Goal: Task Accomplishment & Management: Use online tool/utility

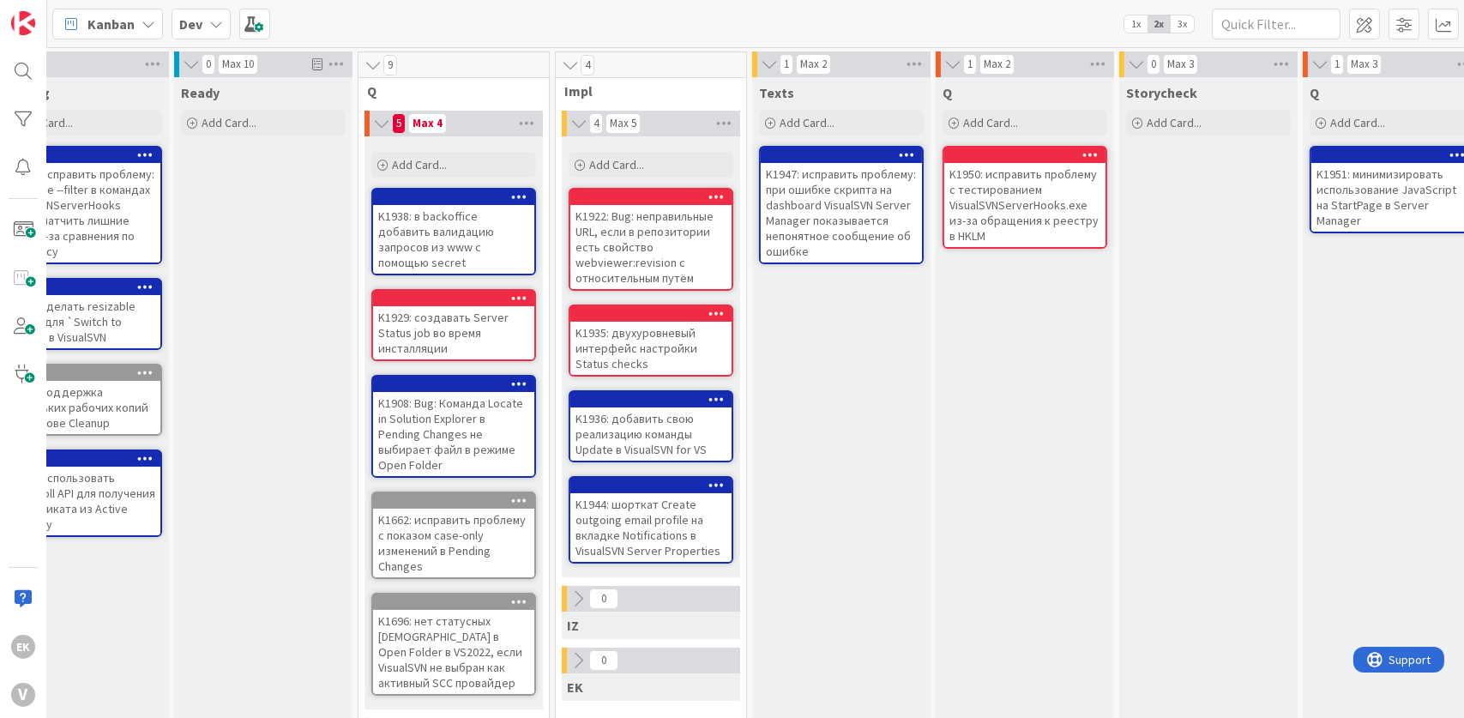
scroll to position [0, 58]
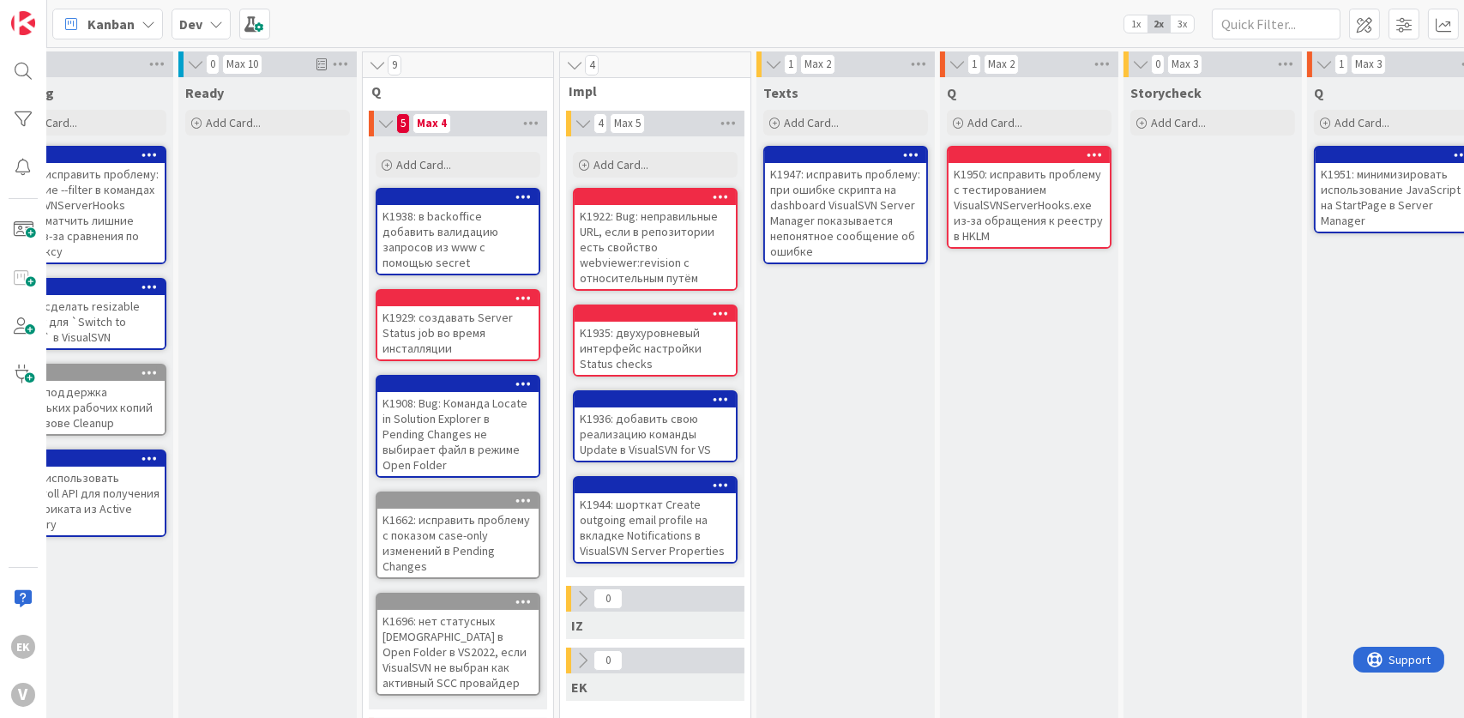
drag, startPoint x: 855, startPoint y: 563, endPoint x: 808, endPoint y: 457, distance: 116.3
click at [808, 457] on div "Texts Add Card... K1947: исправить проблему: при ошибке скрипта на dashboard Vi…" at bounding box center [845, 607] width 178 height 1060
drag, startPoint x: 808, startPoint y: 457, endPoint x: 829, endPoint y: 525, distance: 71.1
click at [829, 525] on div "Texts Add Card... K1947: исправить проблему: при ошибке скрипта на dashboard Vi…" at bounding box center [845, 607] width 178 height 1060
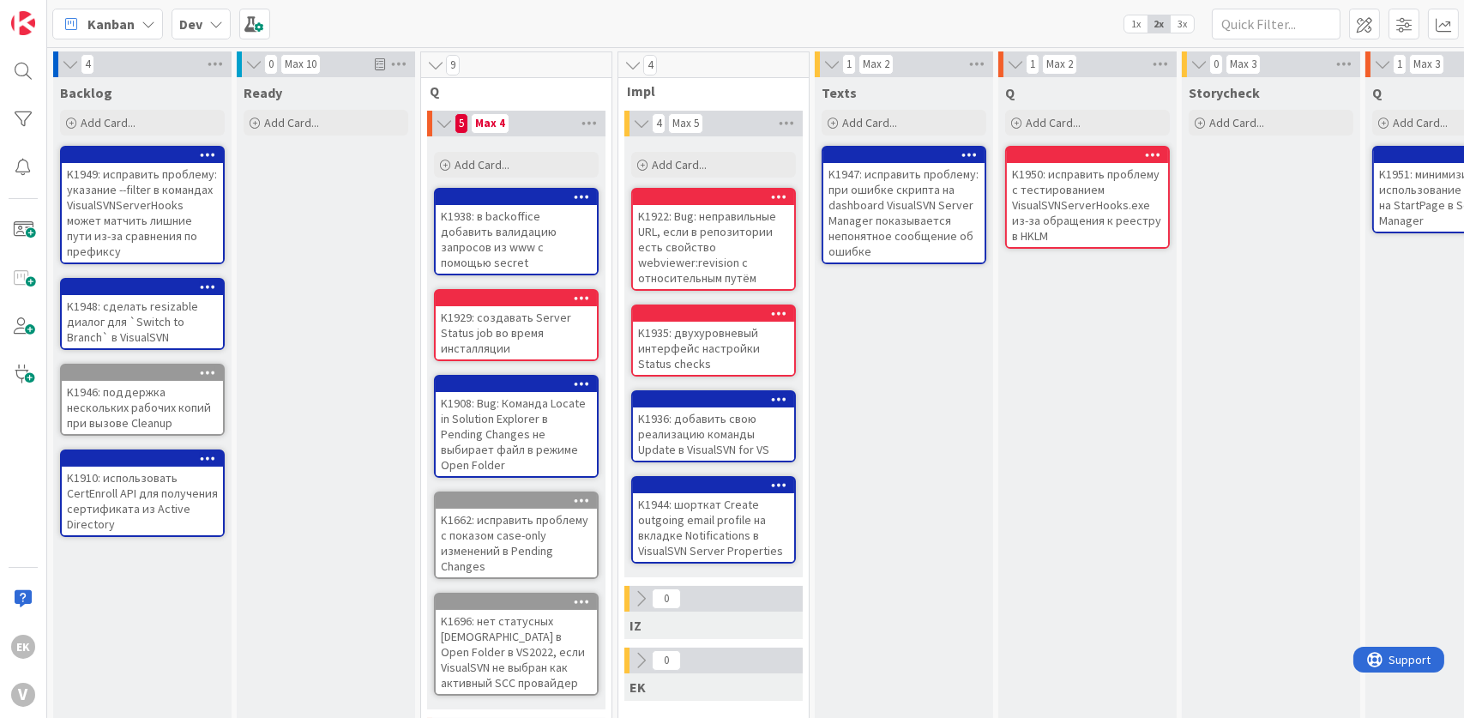
drag, startPoint x: 342, startPoint y: 560, endPoint x: 316, endPoint y: 602, distance: 49.3
click at [316, 602] on div "Ready Add Card..." at bounding box center [326, 607] width 178 height 1060
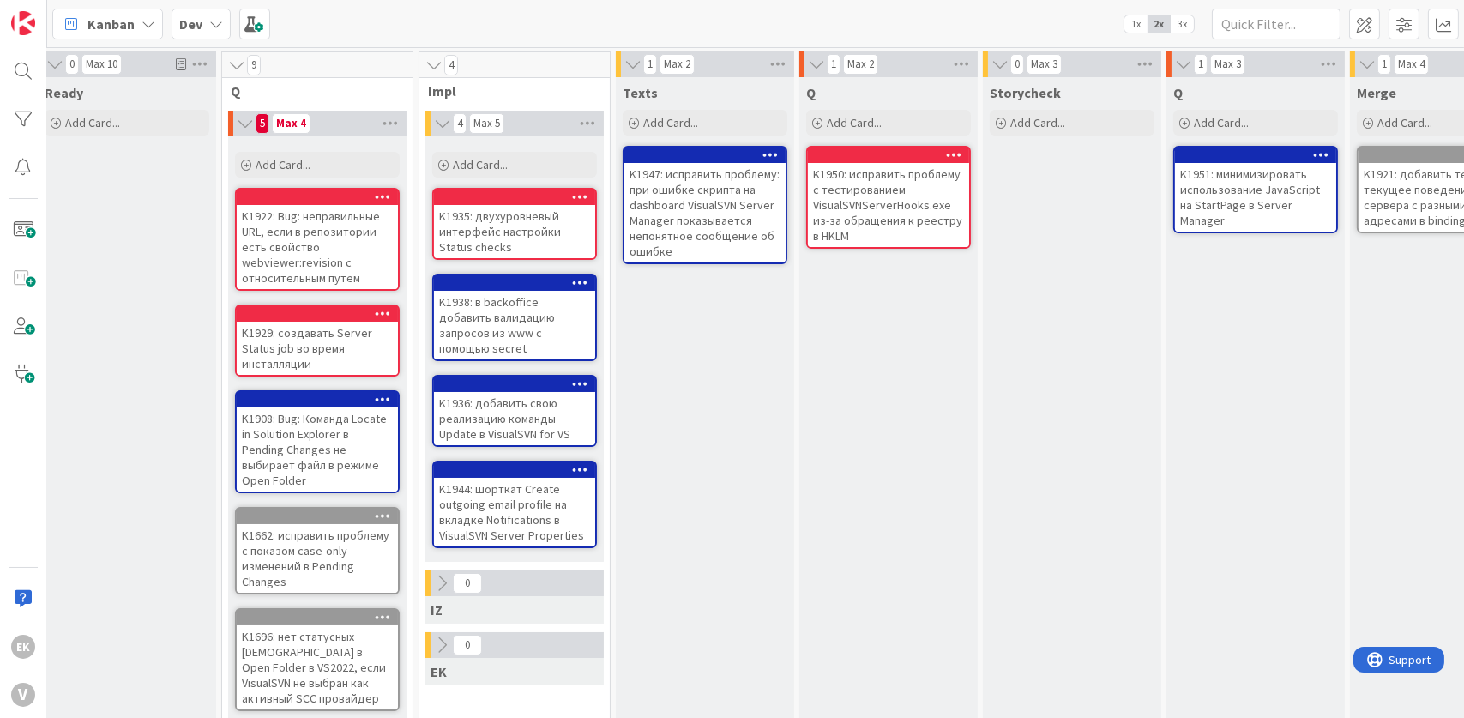
scroll to position [0, 91]
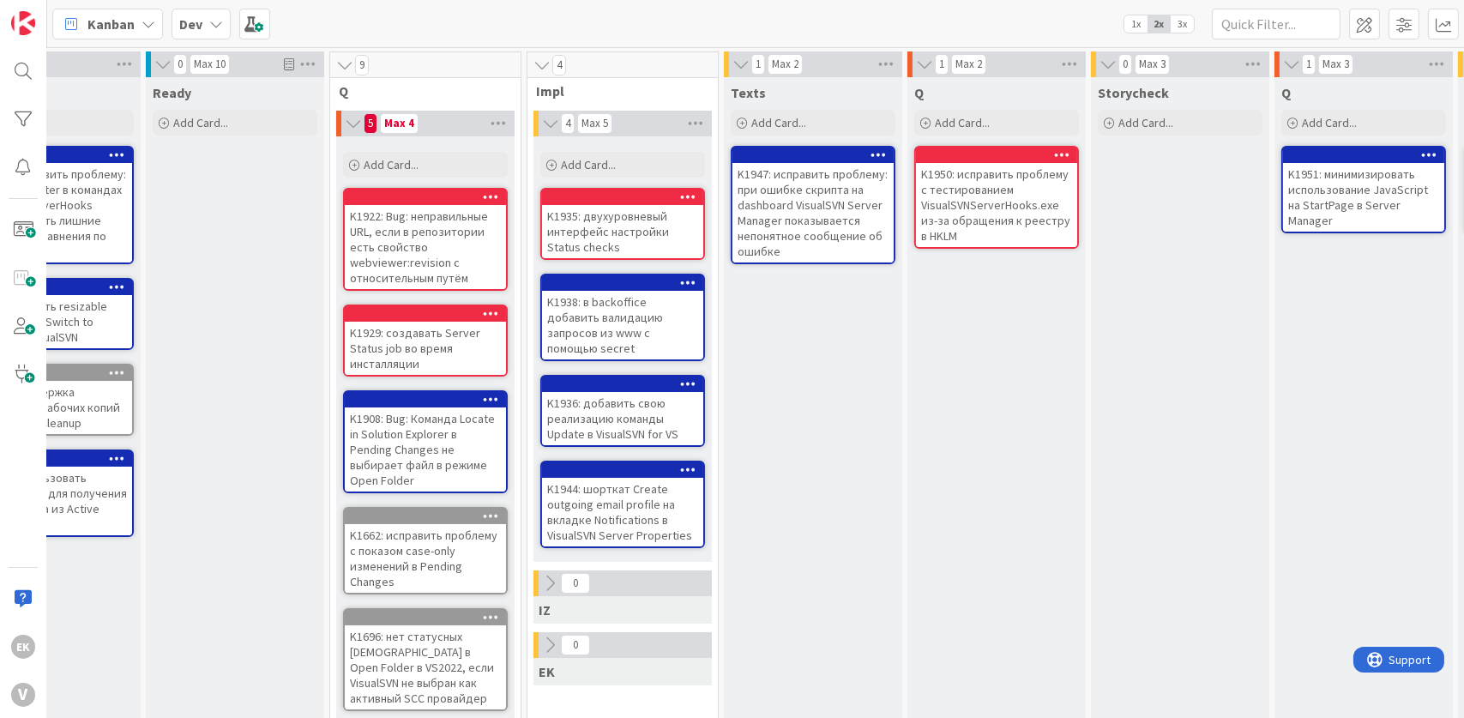
drag, startPoint x: 878, startPoint y: 500, endPoint x: 825, endPoint y: 598, distance: 111.3
click at [825, 598] on div "Texts Add Card... K1947: исправить проблему: при ошибке скрипта на dashboard Vi…" at bounding box center [813, 607] width 178 height 1060
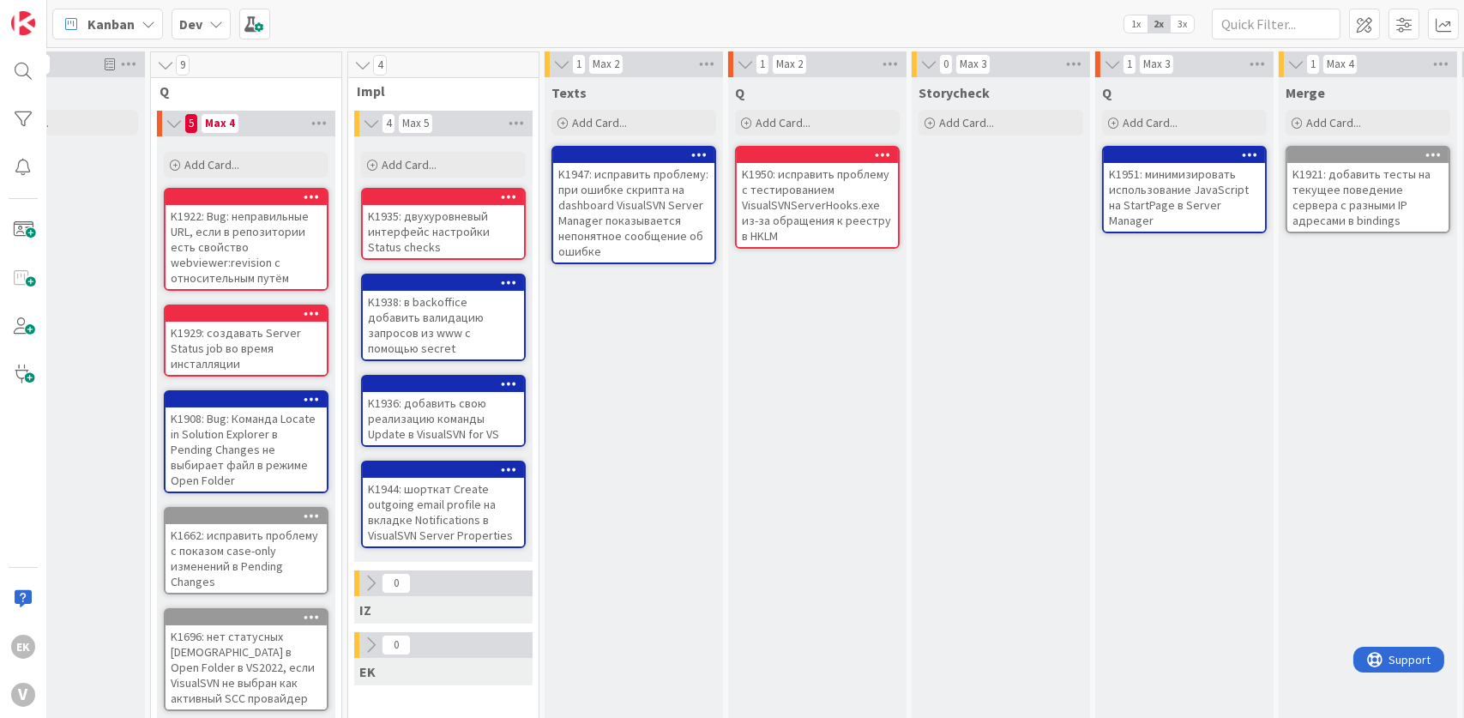
scroll to position [0, 269]
drag, startPoint x: 771, startPoint y: 580, endPoint x: 675, endPoint y: 575, distance: 96.2
click at [675, 575] on div "Texts Add Card... K1947: исправить проблему: при ошибке скрипта на dashboard Vi…" at bounding box center [634, 607] width 178 height 1060
drag, startPoint x: 882, startPoint y: 507, endPoint x: 741, endPoint y: 523, distance: 142.4
click at [741, 523] on div "Q Add Card... K1950: исправить проблему с тестированием VisualSVNServerHooks.ex…" at bounding box center [818, 607] width 178 height 1060
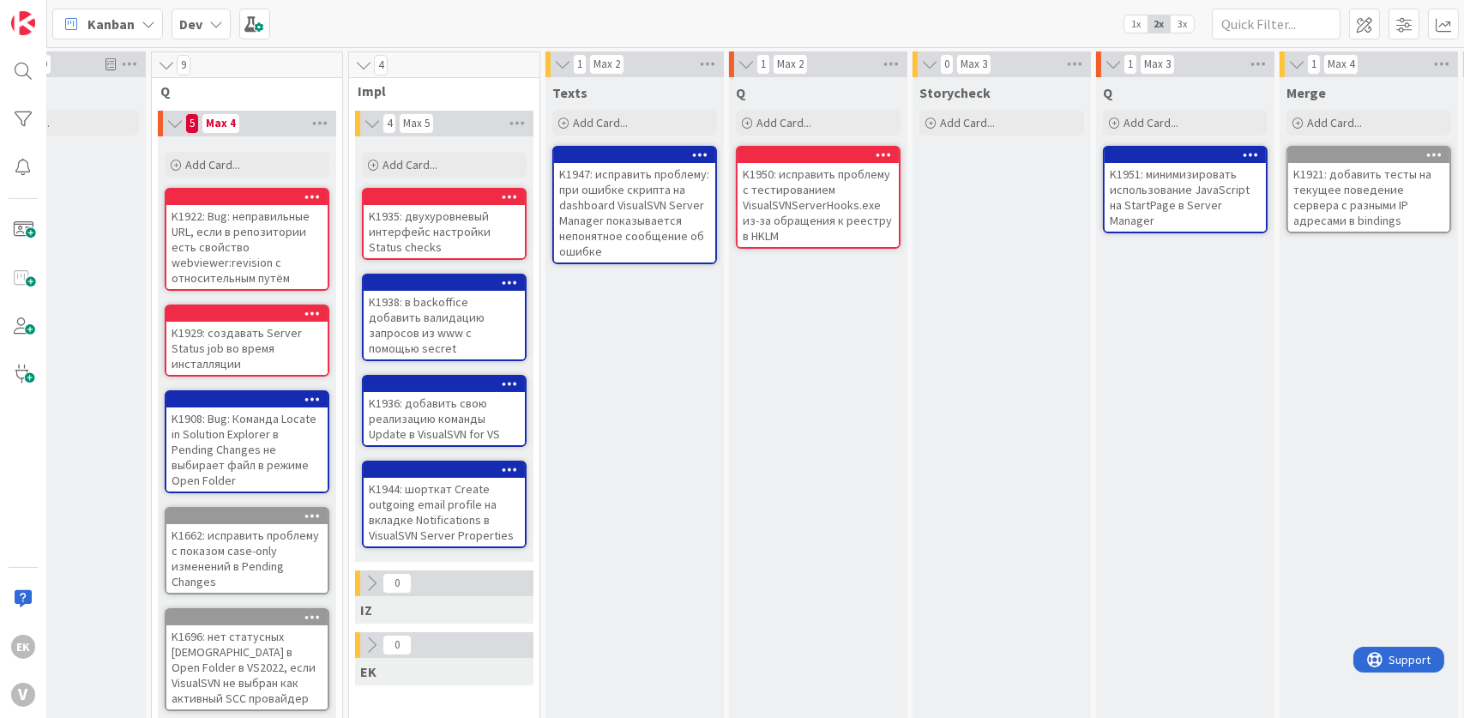
click at [850, 364] on div "Q Add Card... K1950: исправить проблему с тестированием VisualSVNServerHooks.ex…" at bounding box center [818, 607] width 178 height 1060
drag, startPoint x: 761, startPoint y: 459, endPoint x: 735, endPoint y: 491, distance: 40.9
click at [735, 491] on div "Q Add Card... K1950: исправить проблему с тестированием VisualSVNServerHooks.ex…" at bounding box center [818, 607] width 178 height 1060
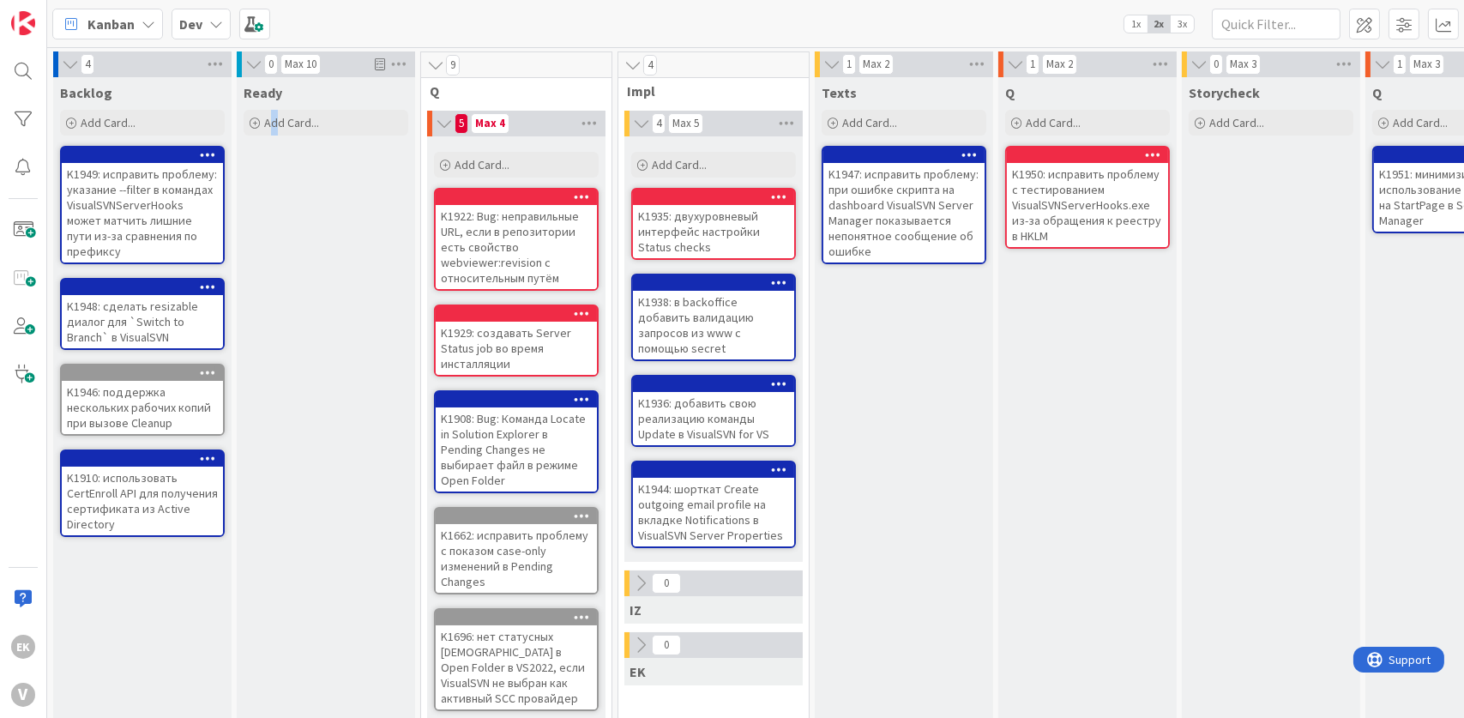
drag, startPoint x: 313, startPoint y: 456, endPoint x: 274, endPoint y: 611, distance: 159.1
click at [274, 611] on div "Ready Add Card..." at bounding box center [326, 607] width 178 height 1060
drag, startPoint x: 340, startPoint y: 459, endPoint x: 334, endPoint y: 466, distance: 9.1
drag, startPoint x: 334, startPoint y: 466, endPoint x: 262, endPoint y: 536, distance: 101.3
click at [262, 536] on div "Ready Add Card..." at bounding box center [326, 607] width 178 height 1060
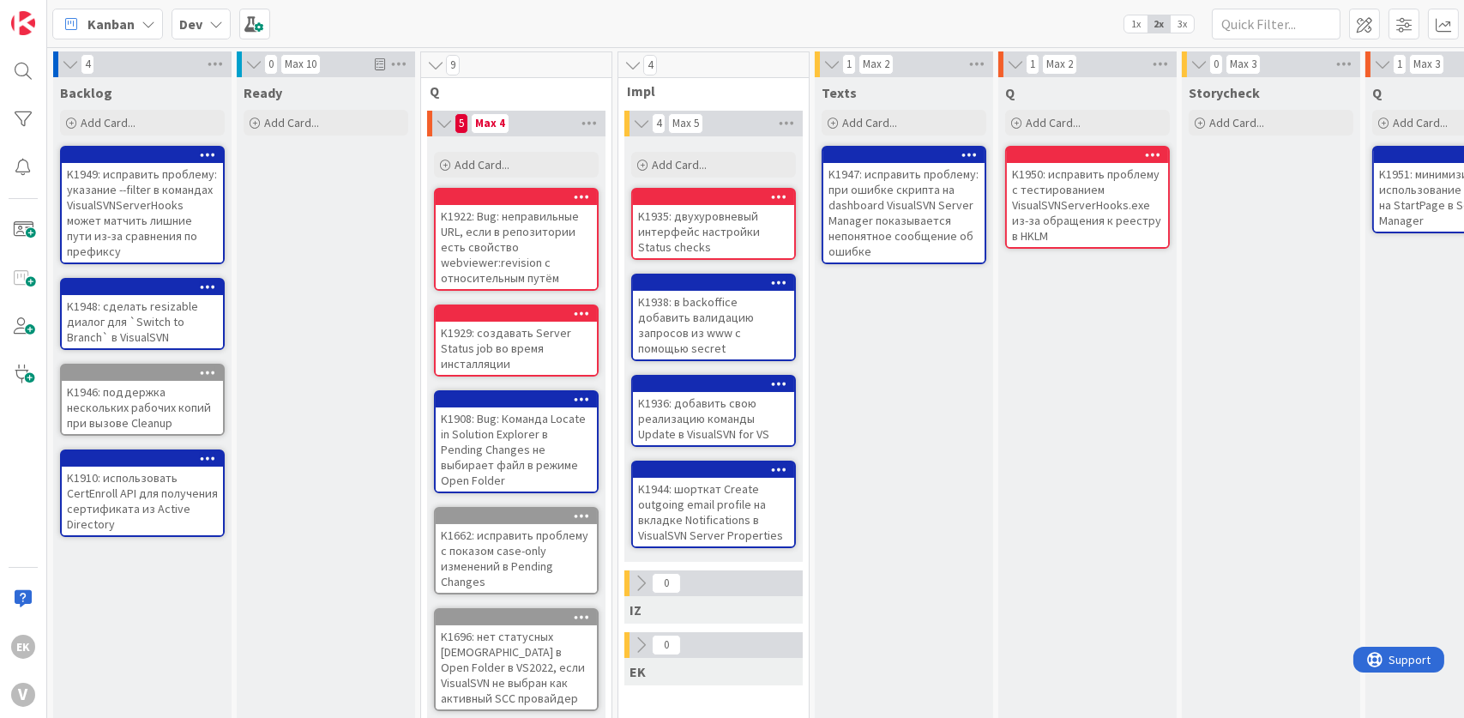
drag, startPoint x: 344, startPoint y: 520, endPoint x: 260, endPoint y: 575, distance: 100.4
click at [260, 575] on div "Ready Add Card..." at bounding box center [326, 607] width 178 height 1060
drag, startPoint x: 1129, startPoint y: 493, endPoint x: 1007, endPoint y: 471, distance: 123.8
click at [1007, 471] on div "Q Add Card... K1950: исправить проблему с тестированием VisualSVNServerHooks.ex…" at bounding box center [1087, 607] width 178 height 1060
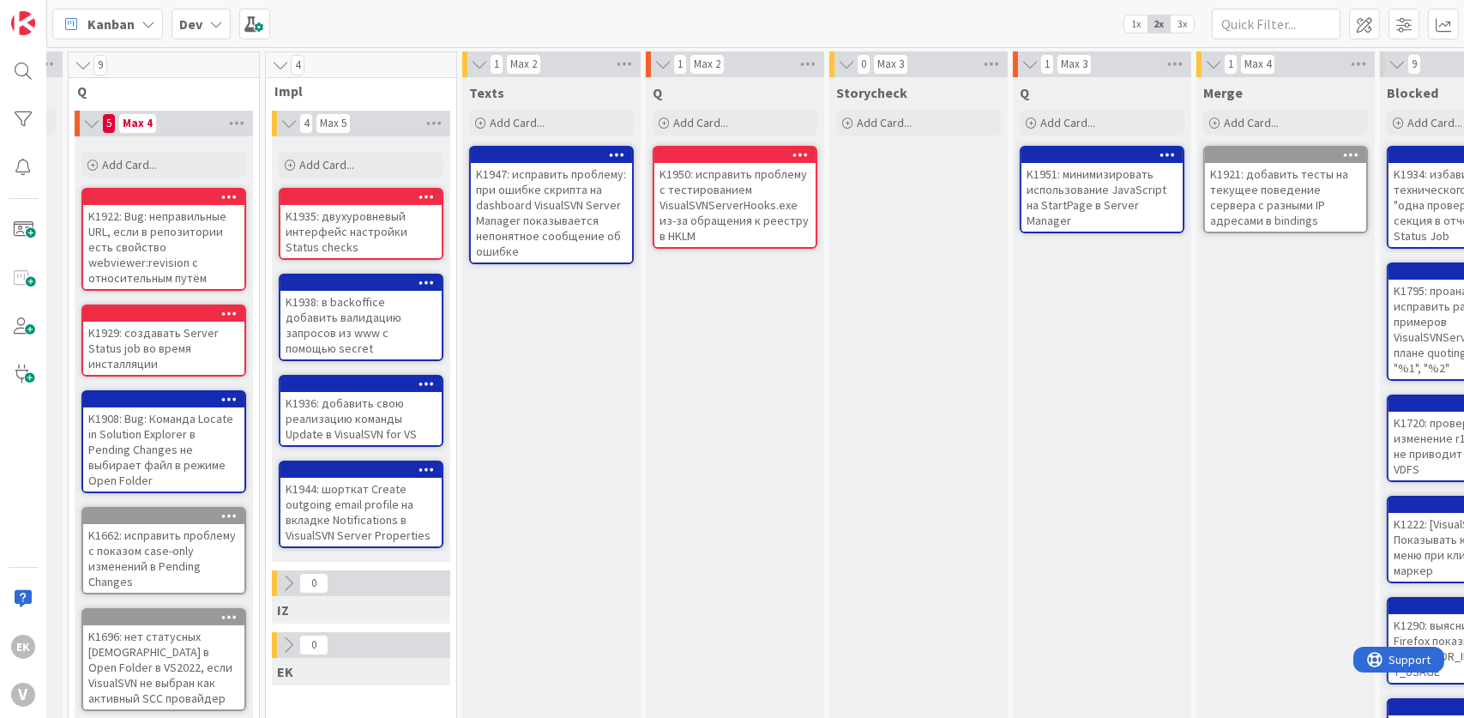
scroll to position [0, 319]
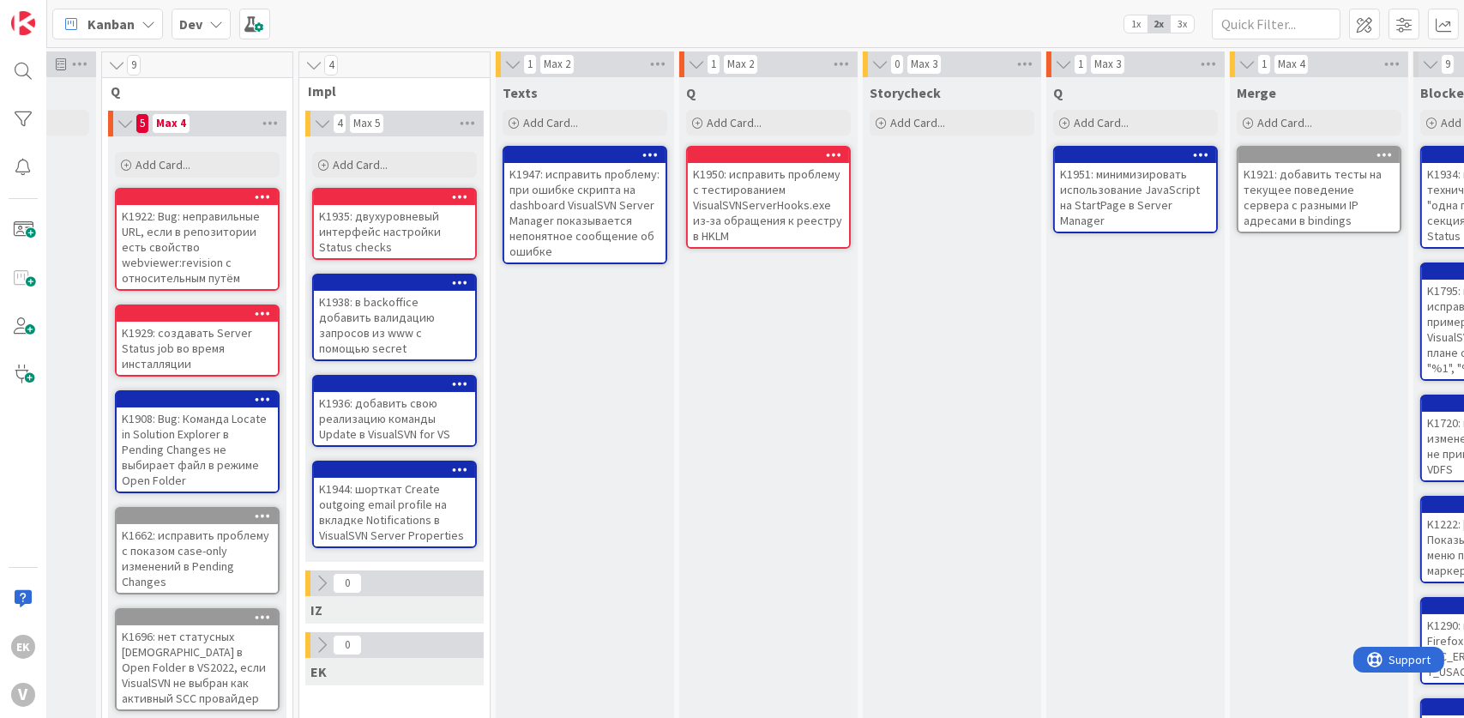
drag, startPoint x: 722, startPoint y: 533, endPoint x: 622, endPoint y: 509, distance: 103.0
click at [624, 517] on div "Texts Add Card... K1947: исправить проблему: при ошибке скрипта на dashboard Vi…" at bounding box center [585, 607] width 178 height 1060
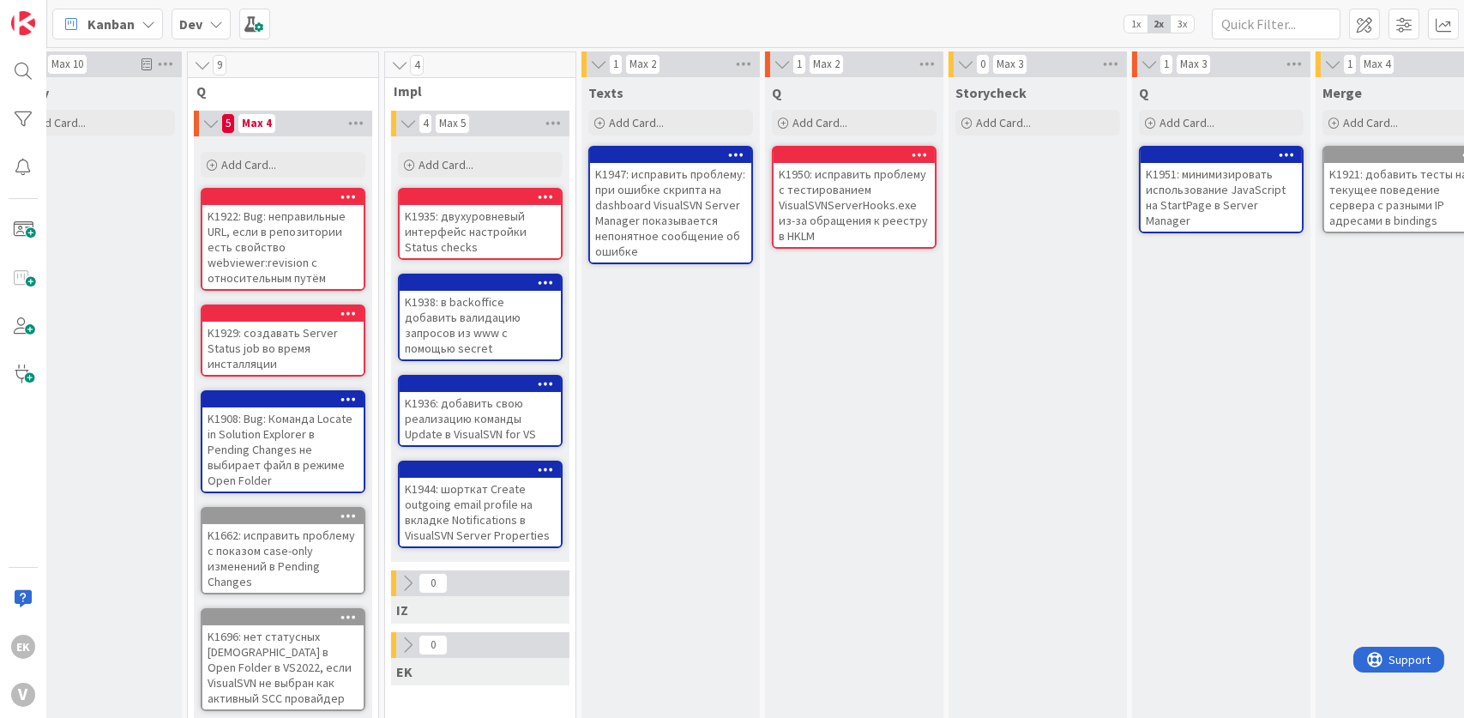
scroll to position [0, 0]
